Goal: Find specific page/section: Find specific page/section

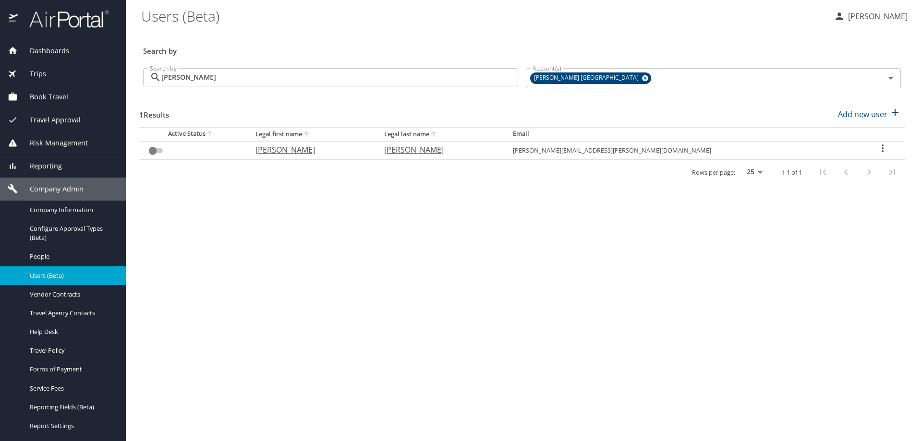
drag, startPoint x: 58, startPoint y: 47, endPoint x: 58, endPoint y: 57, distance: 9.6
click at [57, 47] on span "Dashboards" at bounding box center [43, 51] width 51 height 11
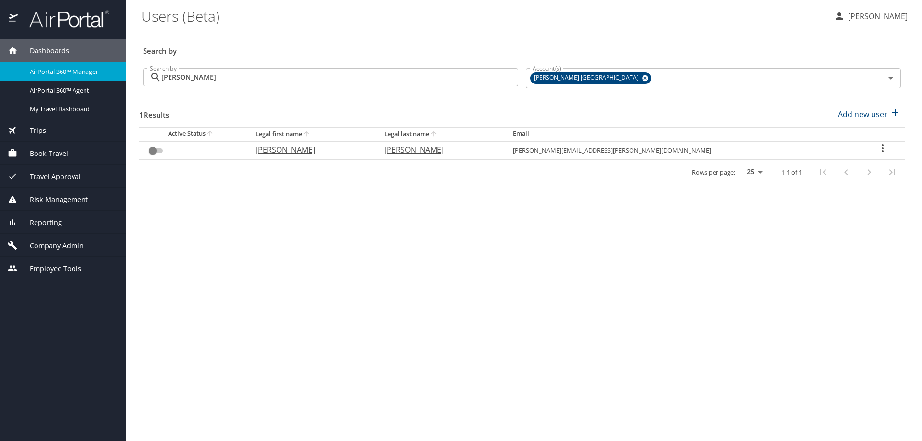
click at [58, 71] on span "AirPortal 360™ Manager" at bounding box center [72, 71] width 85 height 9
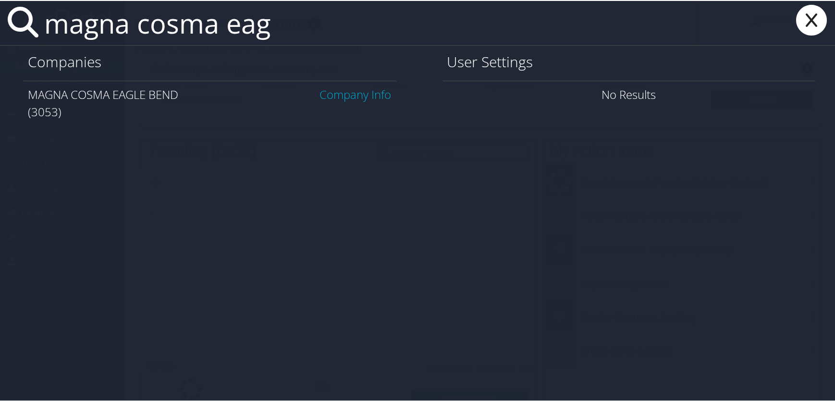
type input "magna cosma eag"
click at [346, 95] on link "Company Info" at bounding box center [356, 94] width 72 height 16
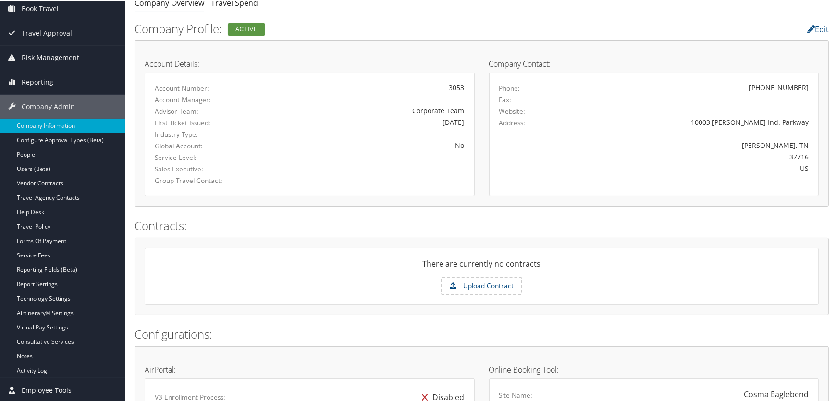
scroll to position [306, 0]
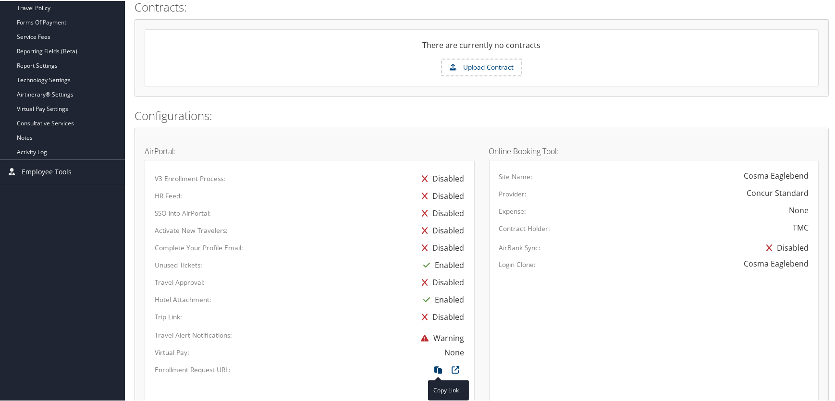
click at [434, 369] on icon at bounding box center [438, 371] width 17 height 12
click at [452, 366] on icon at bounding box center [455, 371] width 17 height 12
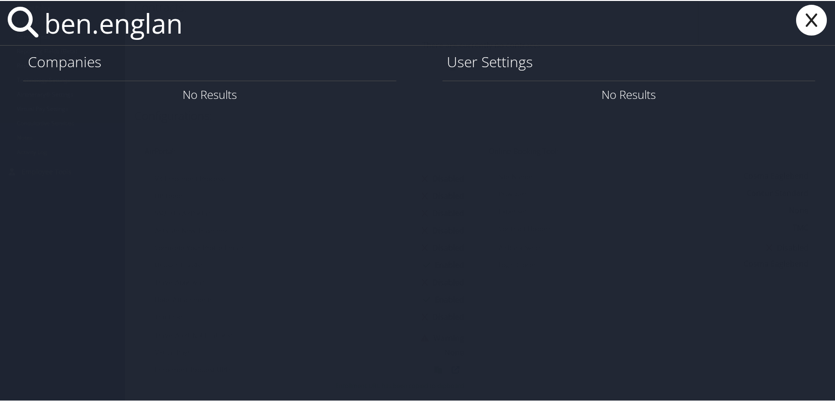
type input "ben.englan"
